Goal: Use online tool/utility

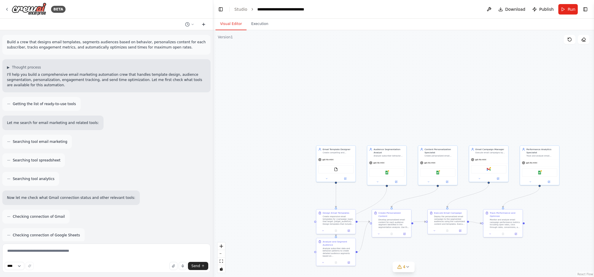
click at [203, 25] on icon at bounding box center [203, 24] width 5 height 5
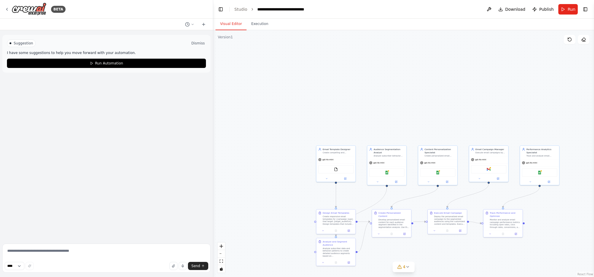
click at [197, 43] on button "Dismiss" at bounding box center [198, 43] width 16 height 6
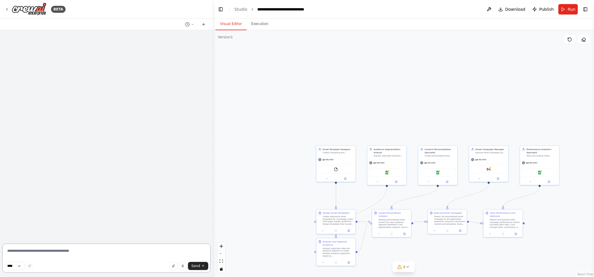
click at [55, 252] on textarea at bounding box center [106, 258] width 208 height 29
click at [22, 265] on select "****" at bounding box center [15, 266] width 20 height 8
click at [140, 264] on div "**** Send" at bounding box center [107, 266] width 204 height 8
click at [176, 268] on button "button" at bounding box center [174, 266] width 8 height 8
click at [104, 132] on div at bounding box center [106, 135] width 213 height 211
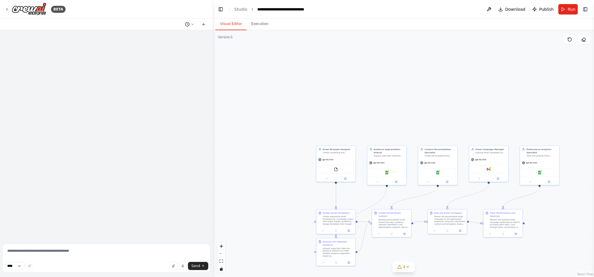
click at [192, 25] on icon at bounding box center [192, 24] width 3 height 3
click at [167, 36] on span "Build a crew that designs email templates, segments audiences based on behavior…" at bounding box center [172, 36] width 52 height 5
click at [190, 25] on button at bounding box center [190, 24] width 14 height 7
click at [159, 41] on div "Build a crew that designs email templates, segments audiences based on behavior…" at bounding box center [178, 36] width 74 height 14
click at [162, 59] on div at bounding box center [106, 138] width 213 height 277
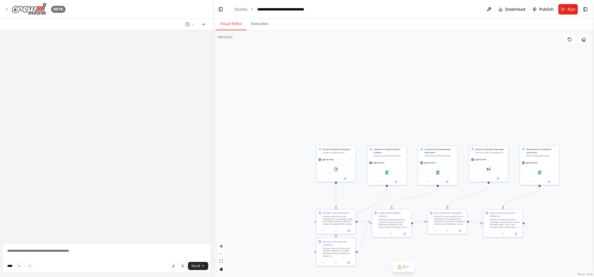
click at [7, 8] on icon at bounding box center [6, 9] width 1 height 2
